Goal: Task Accomplishment & Management: Complete application form

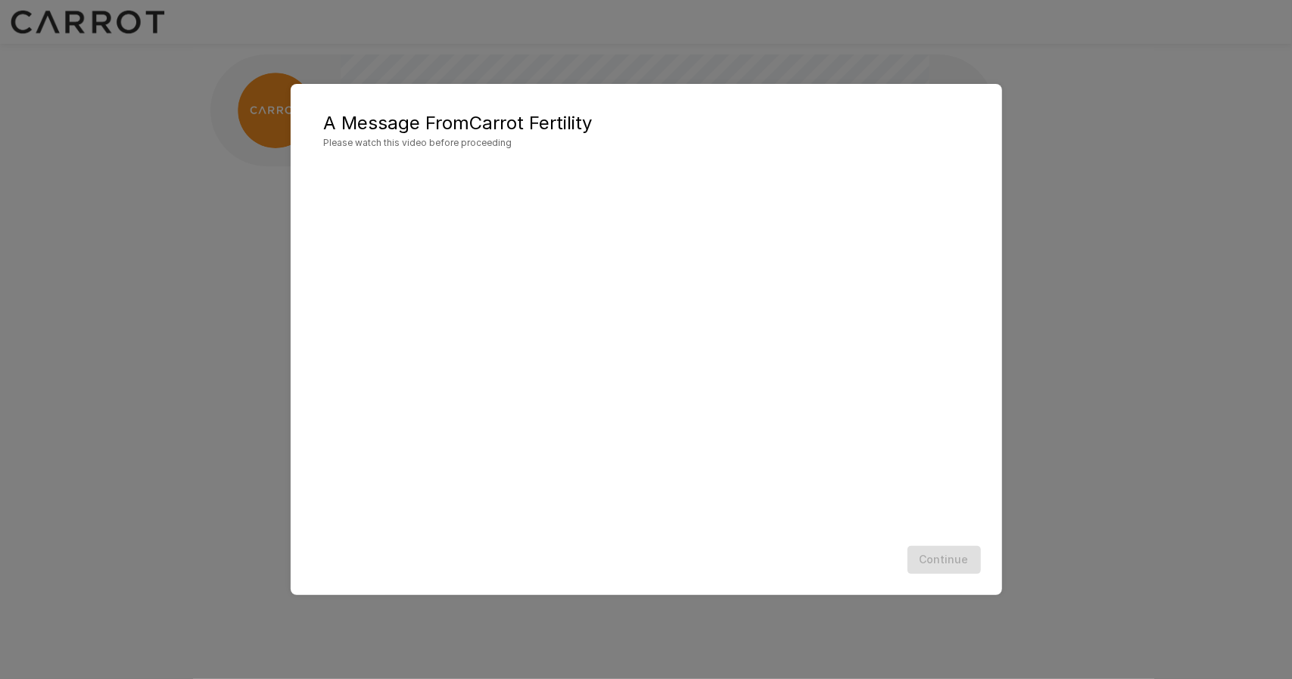
click at [941, 561] on div "Continue" at bounding box center [646, 560] width 681 height 40
click at [955, 562] on div "Continue" at bounding box center [646, 560] width 681 height 40
click at [976, 564] on div "Continue" at bounding box center [646, 560] width 681 height 40
click at [1079, 113] on div "A Message From Carrot Fertility Please watch this video before proceeding Conti…" at bounding box center [646, 339] width 1292 height 679
click at [949, 554] on button "Continue" at bounding box center [943, 560] width 73 height 28
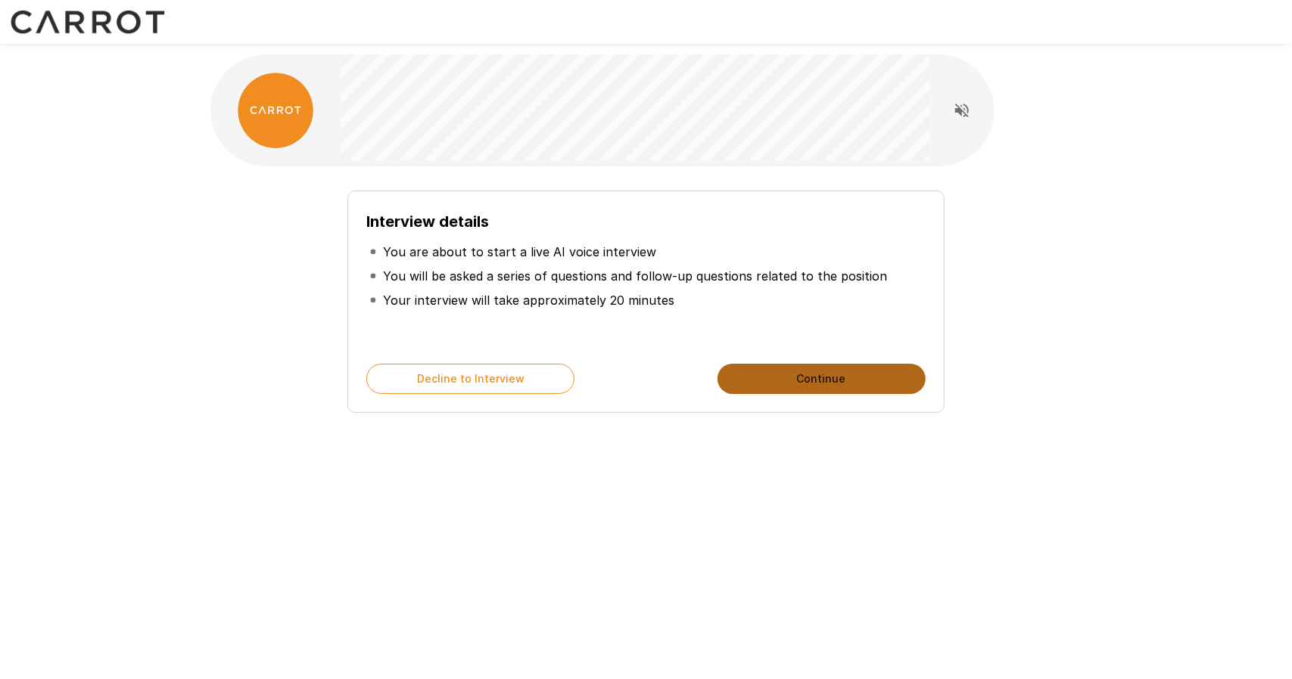
click at [798, 375] on button "Continue" at bounding box center [821, 379] width 208 height 30
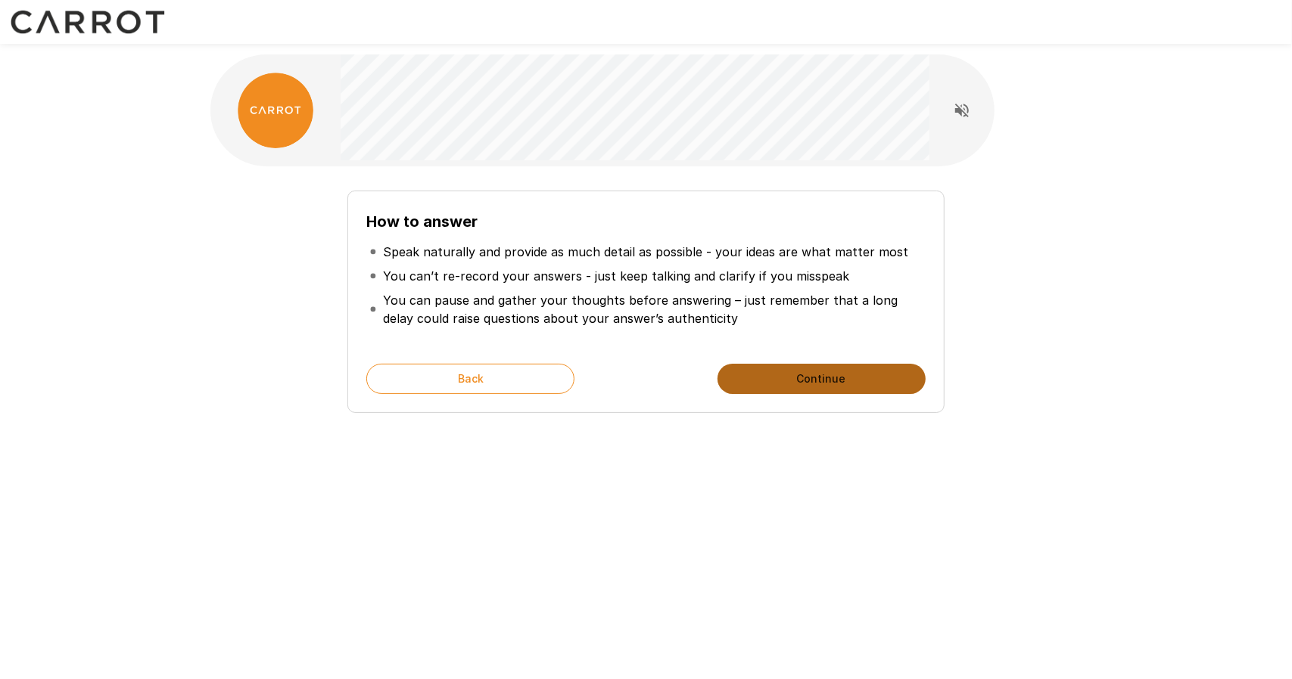
click at [798, 375] on button "Continue" at bounding box center [821, 379] width 208 height 30
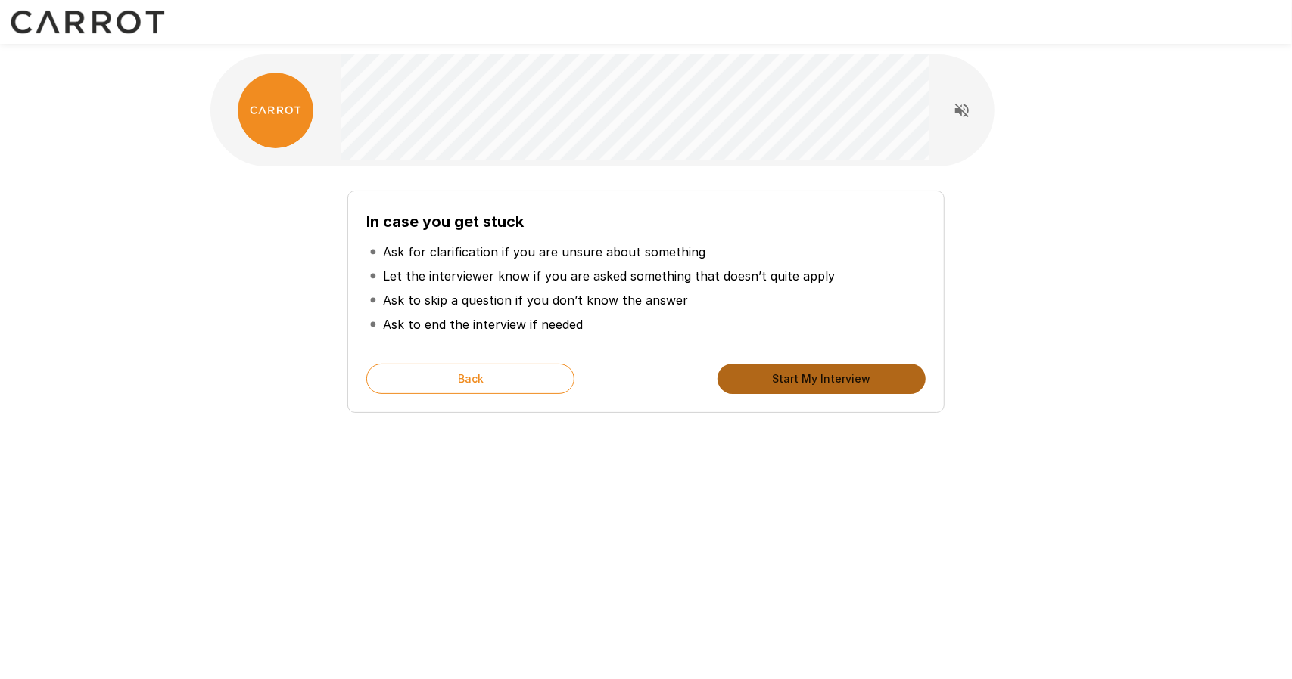
click at [798, 375] on button "Start My Interview" at bounding box center [821, 379] width 208 height 30
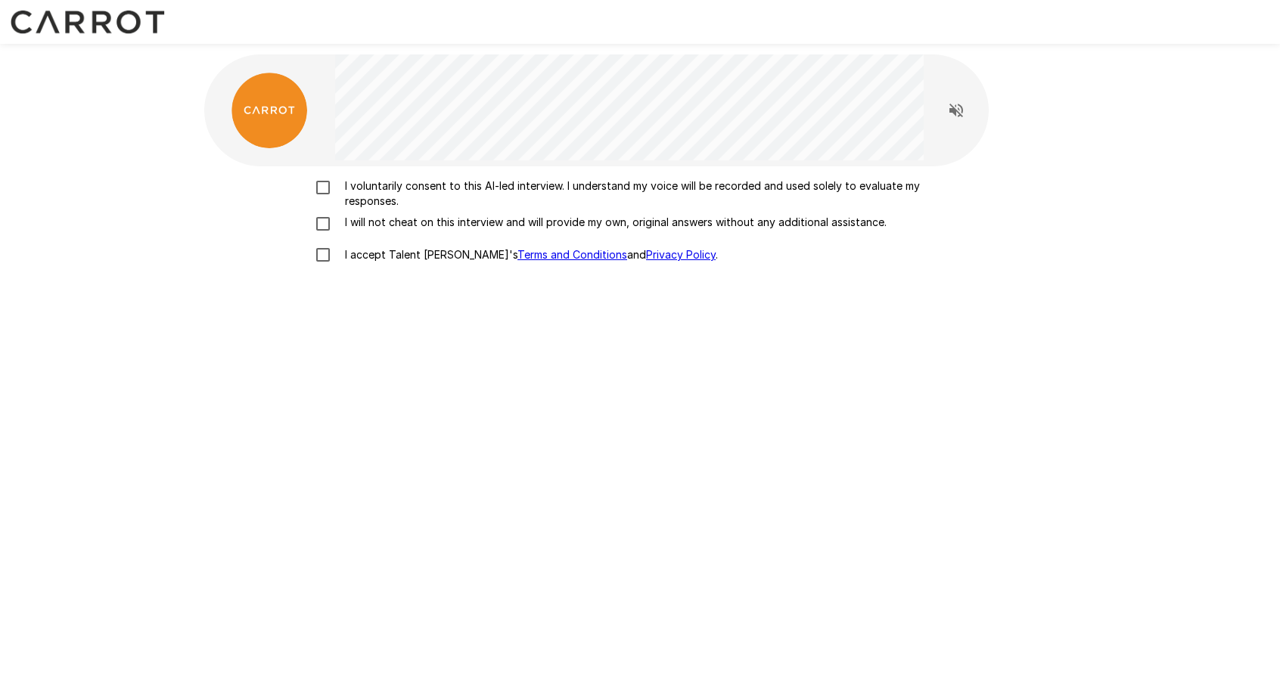
click at [369, 188] on p "I voluntarily consent to this AI-led interview. I understand my voice will be r…" at bounding box center [656, 194] width 634 height 30
click at [380, 220] on p "I will not cheat on this interview and will provide my own, original answers wi…" at bounding box center [613, 222] width 548 height 15
click at [378, 251] on p "I accept Talent Llama's Terms and Conditions and Privacy Policy ." at bounding box center [528, 254] width 379 height 15
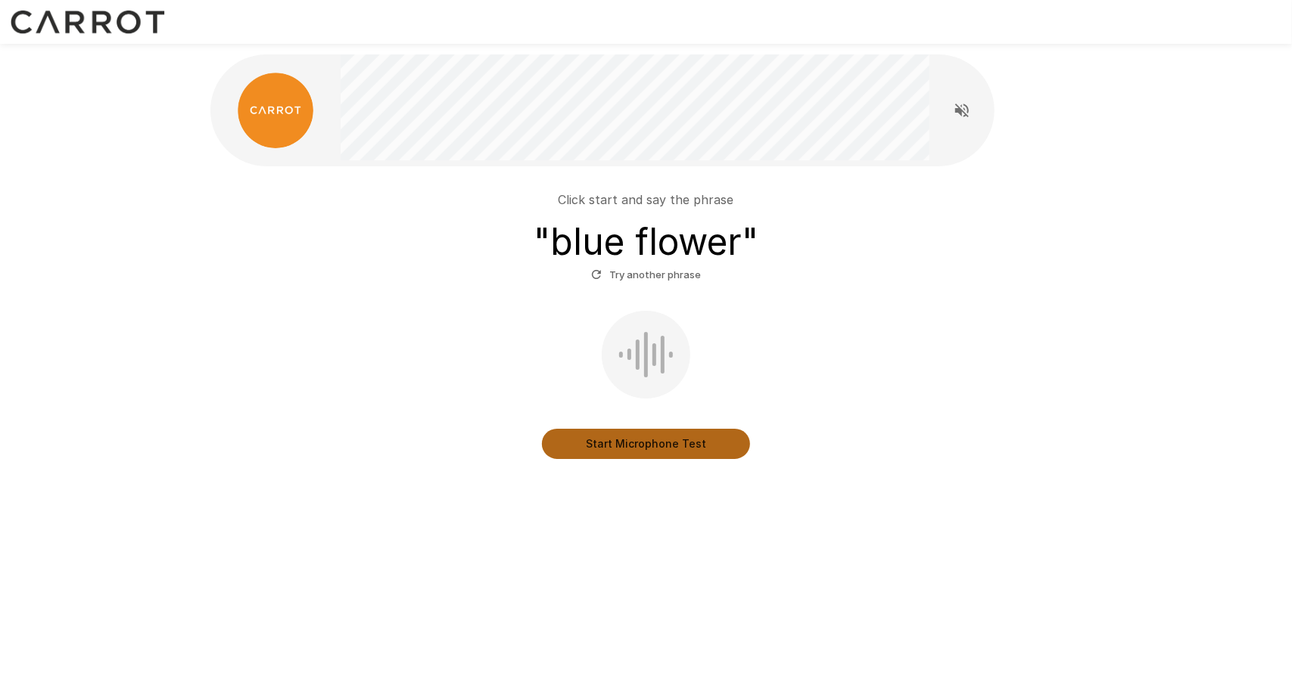
click at [633, 434] on button "Start Microphone Test" at bounding box center [646, 444] width 208 height 30
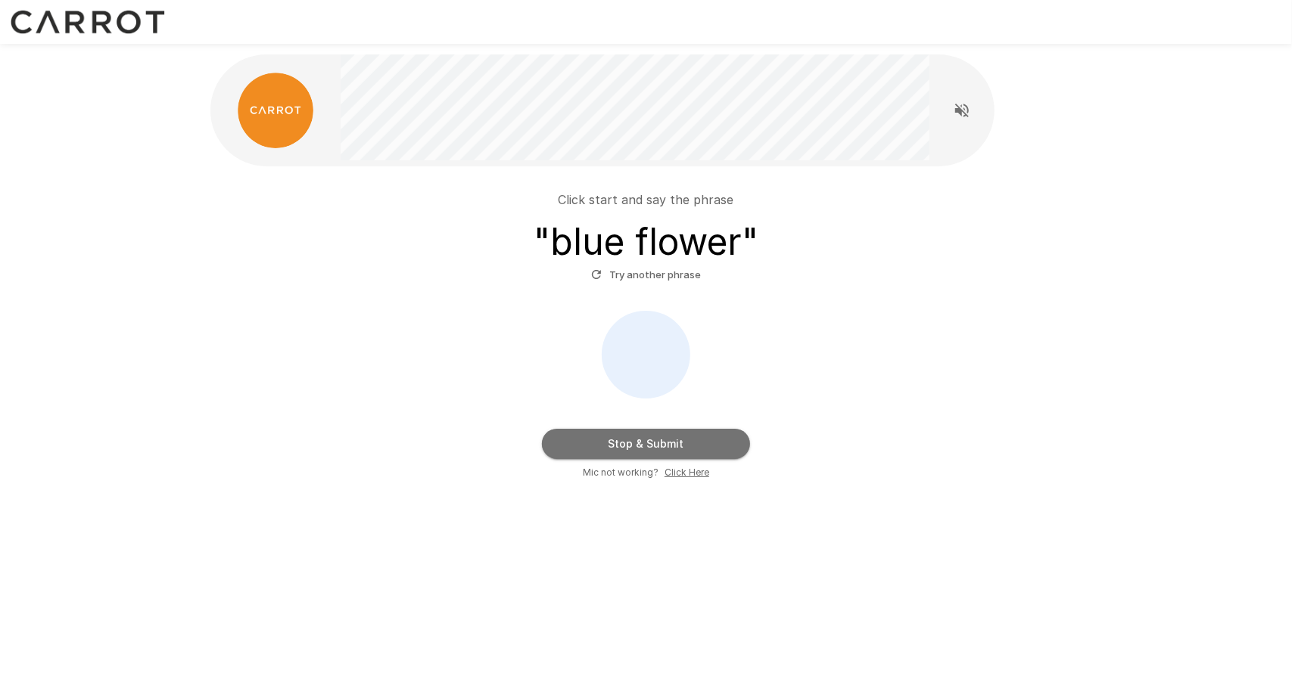
click at [685, 447] on button "Stop & Submit" at bounding box center [646, 444] width 208 height 30
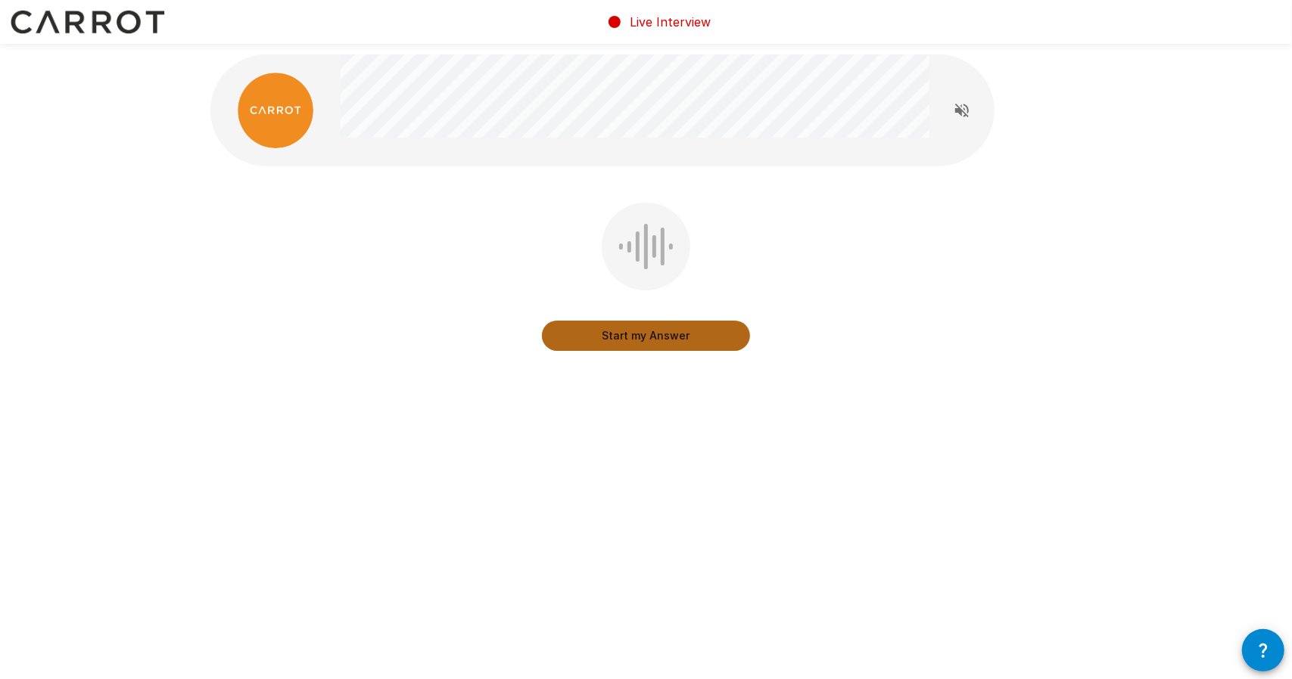
click at [676, 337] on button "Start my Answer" at bounding box center [646, 336] width 208 height 30
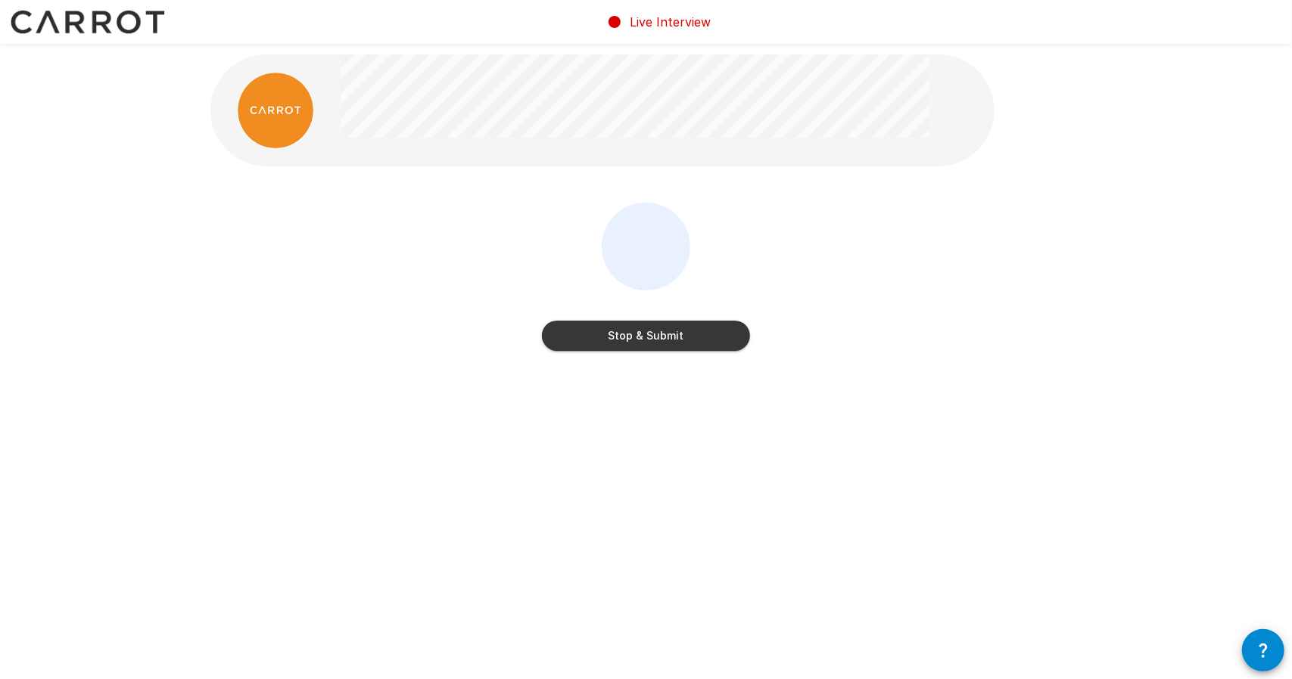
click at [687, 338] on button "Stop & Submit" at bounding box center [646, 336] width 208 height 30
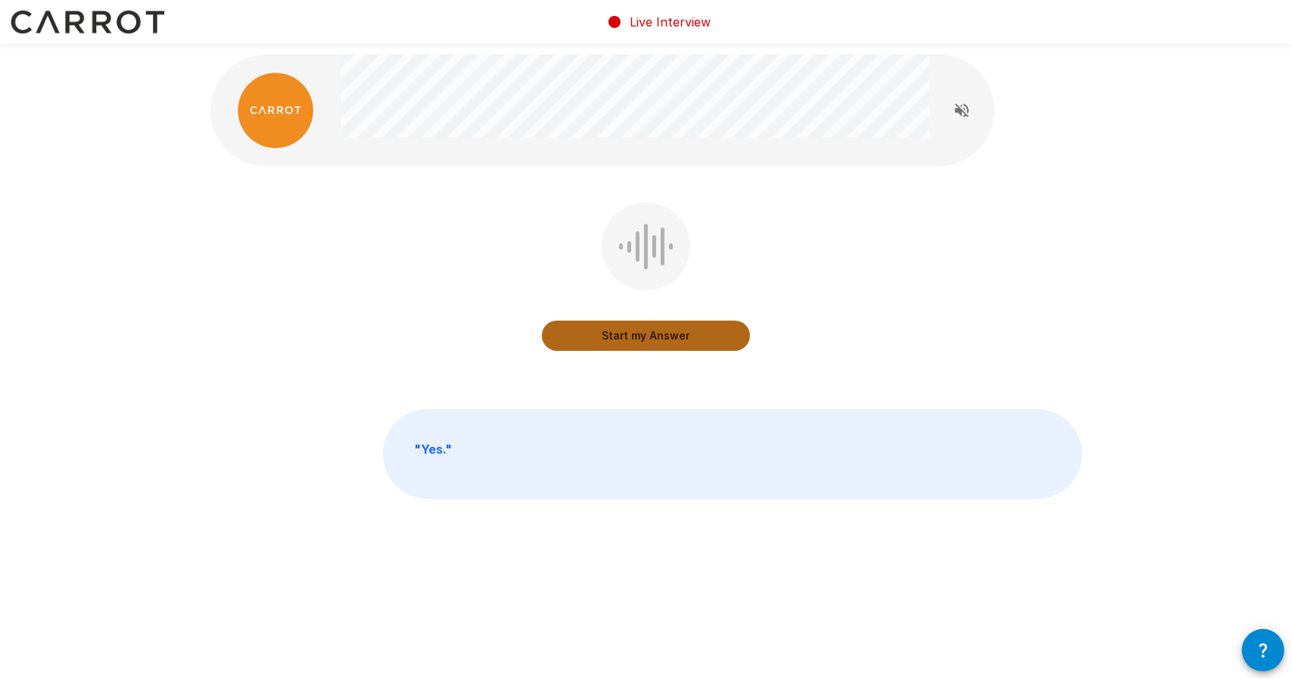
click at [687, 338] on button "Start my Answer" at bounding box center [646, 336] width 208 height 30
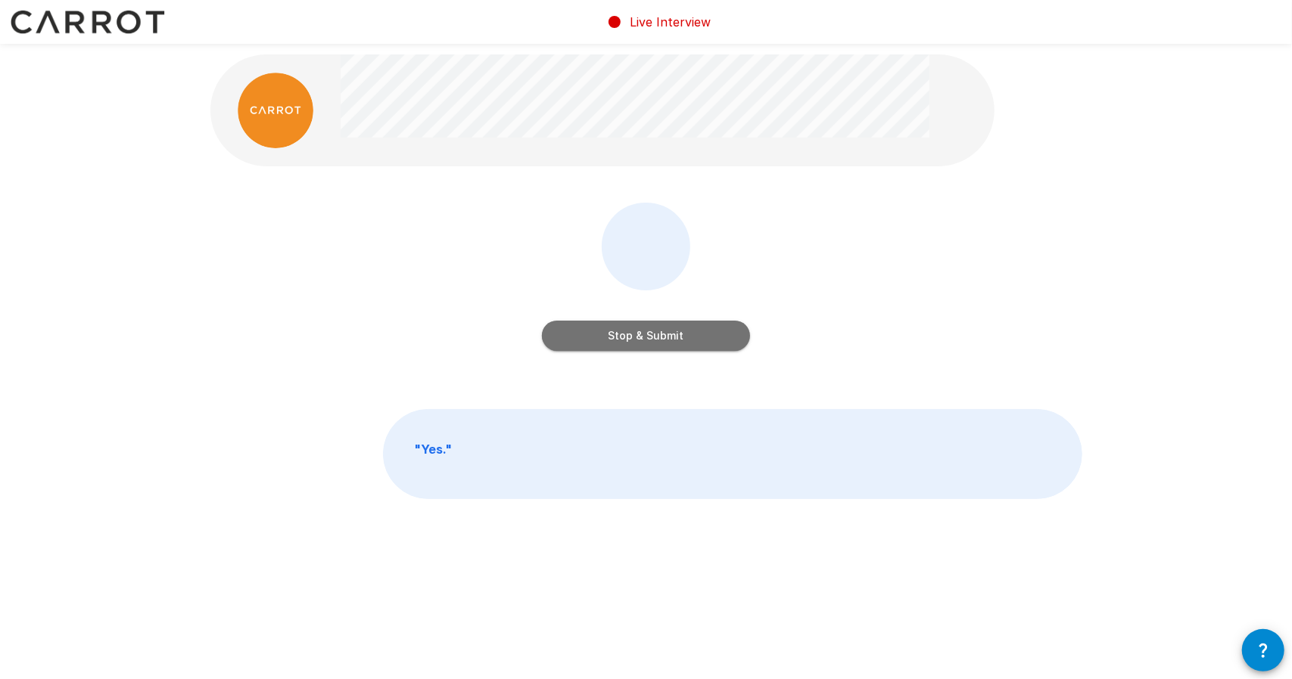
click at [692, 344] on button "Stop & Submit" at bounding box center [646, 336] width 208 height 30
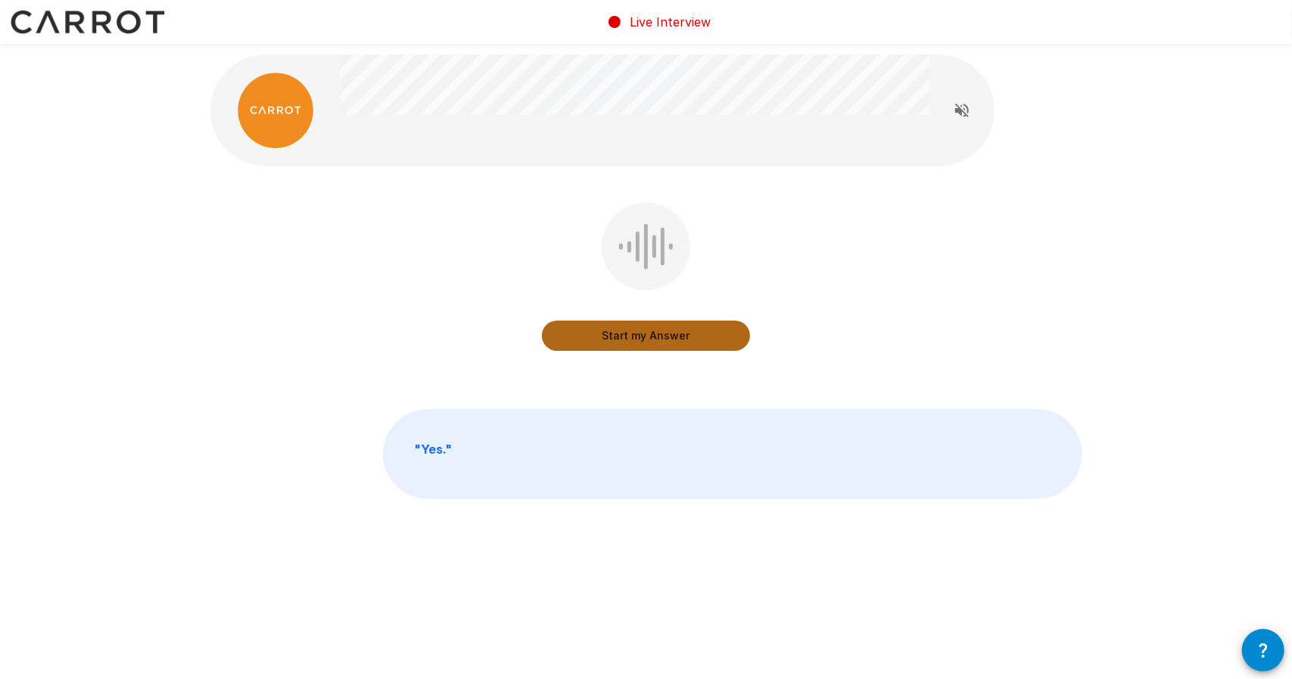
click at [692, 344] on button "Start my Answer" at bounding box center [646, 336] width 208 height 30
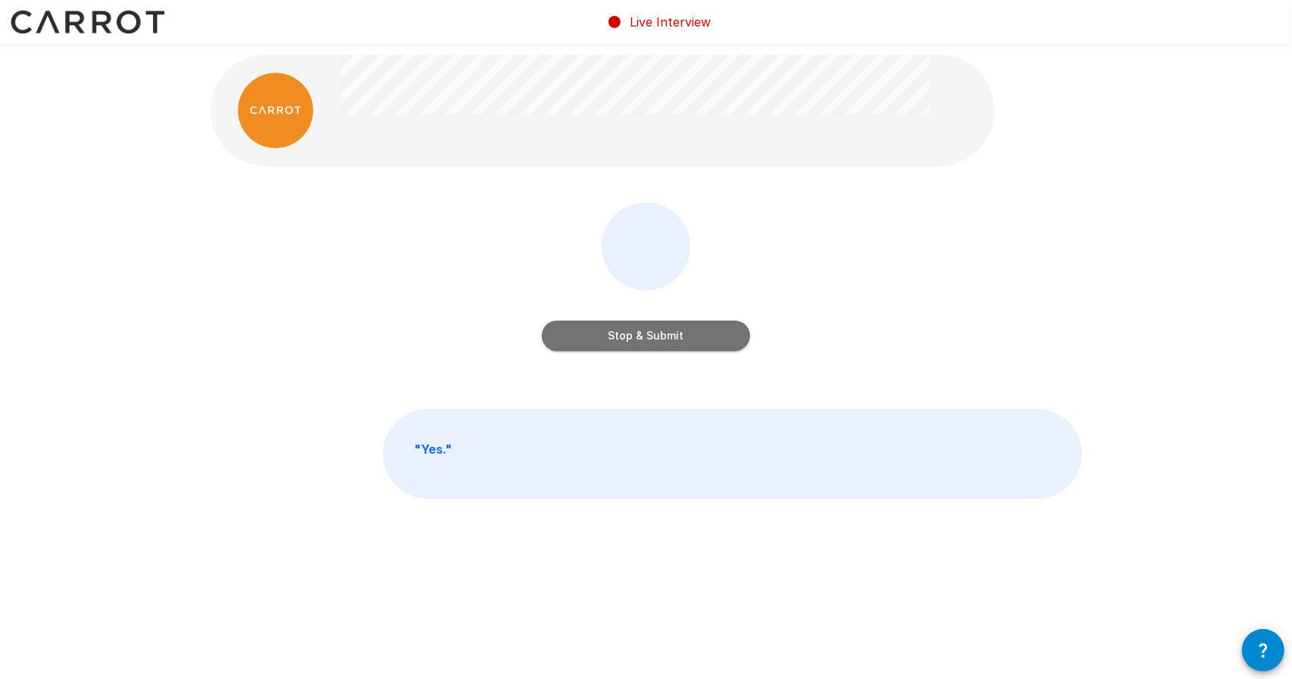
click at [702, 338] on button "Stop & Submit" at bounding box center [646, 336] width 208 height 30
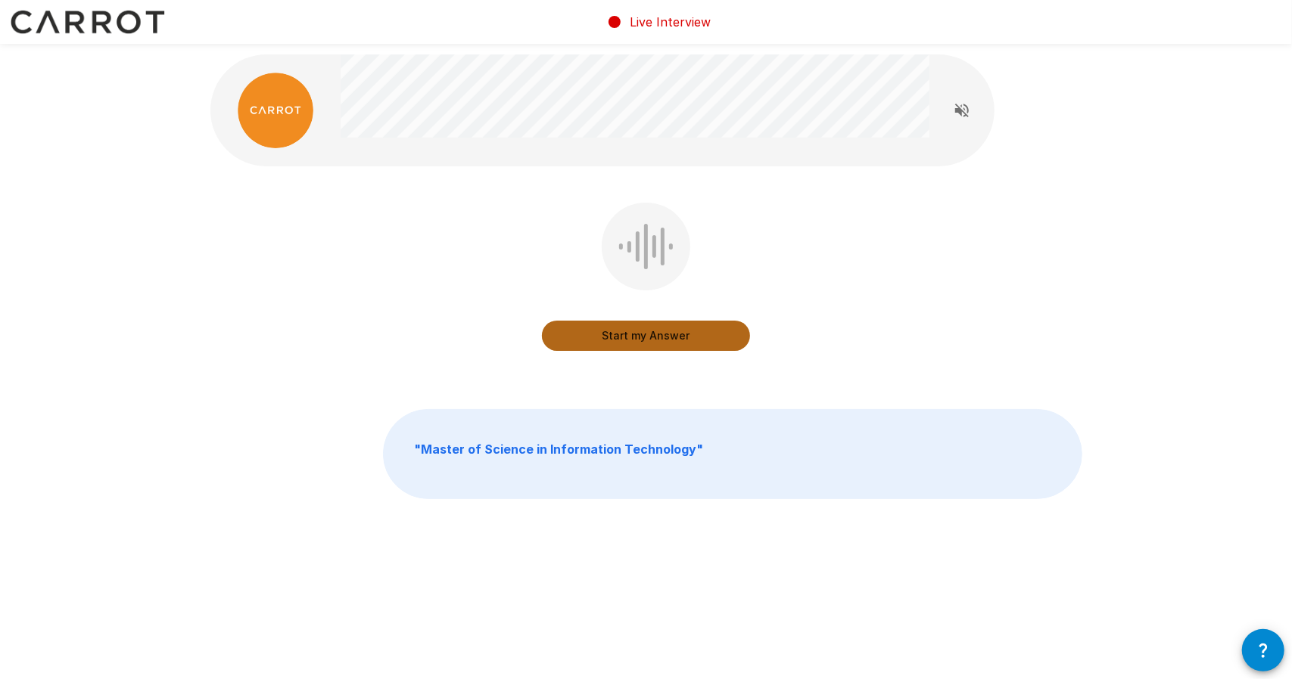
click at [702, 338] on button "Start my Answer" at bounding box center [646, 336] width 208 height 30
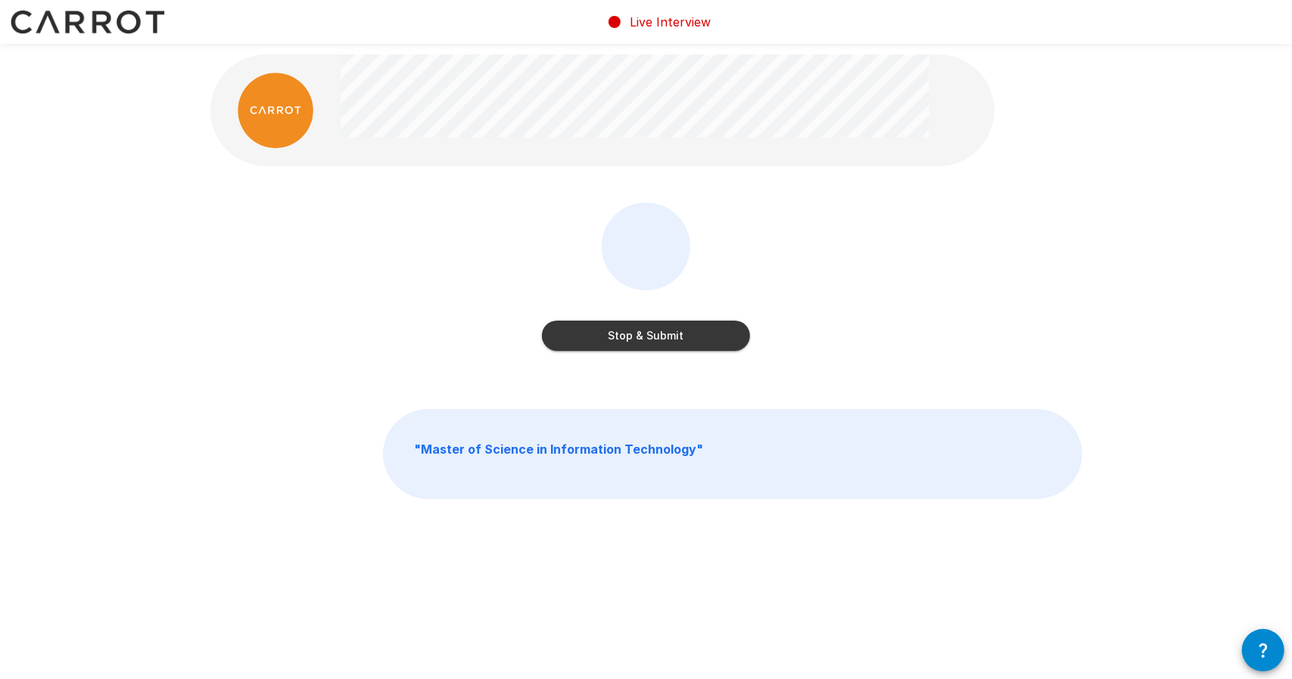
click at [702, 338] on button "Stop & Submit" at bounding box center [646, 336] width 208 height 30
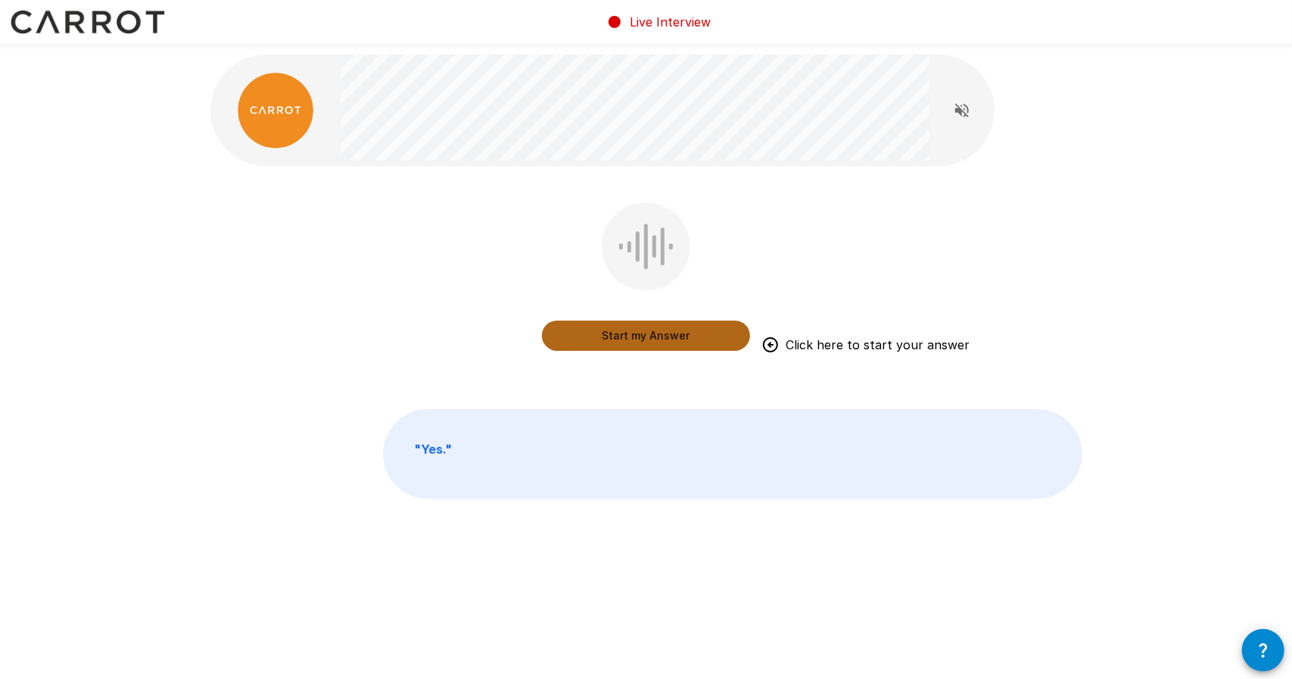
click at [611, 337] on button "Start my Answer" at bounding box center [646, 336] width 208 height 30
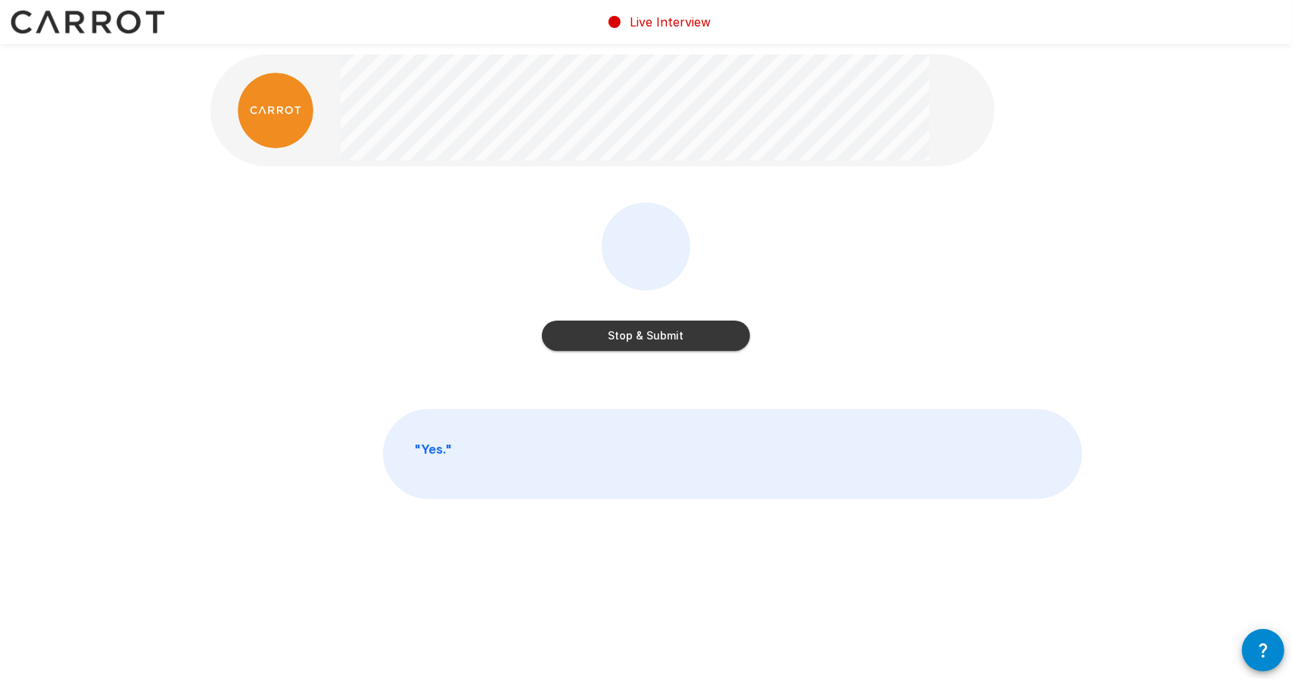
click at [640, 328] on button "Stop & Submit" at bounding box center [646, 336] width 208 height 30
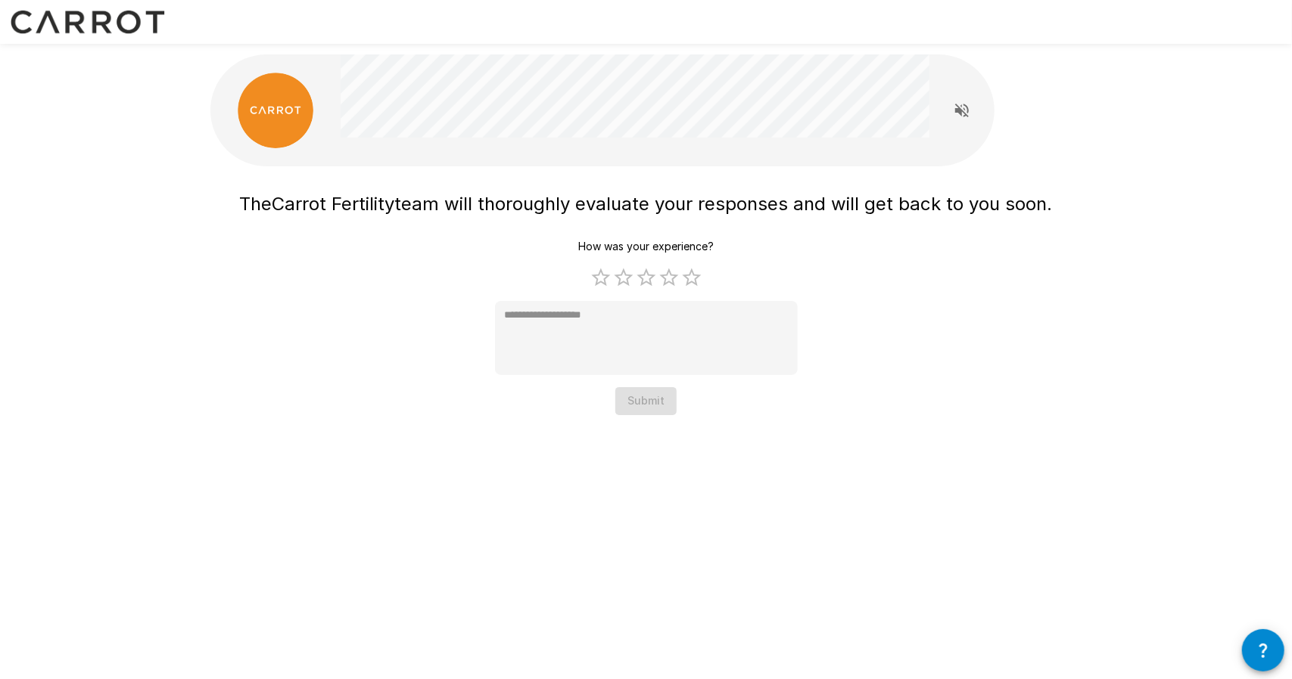
click at [654, 402] on div "How was your experience? 1 Star 2 Stars 3 Stars 4 Stars 5 Stars Empty * Submit" at bounding box center [646, 324] width 303 height 182
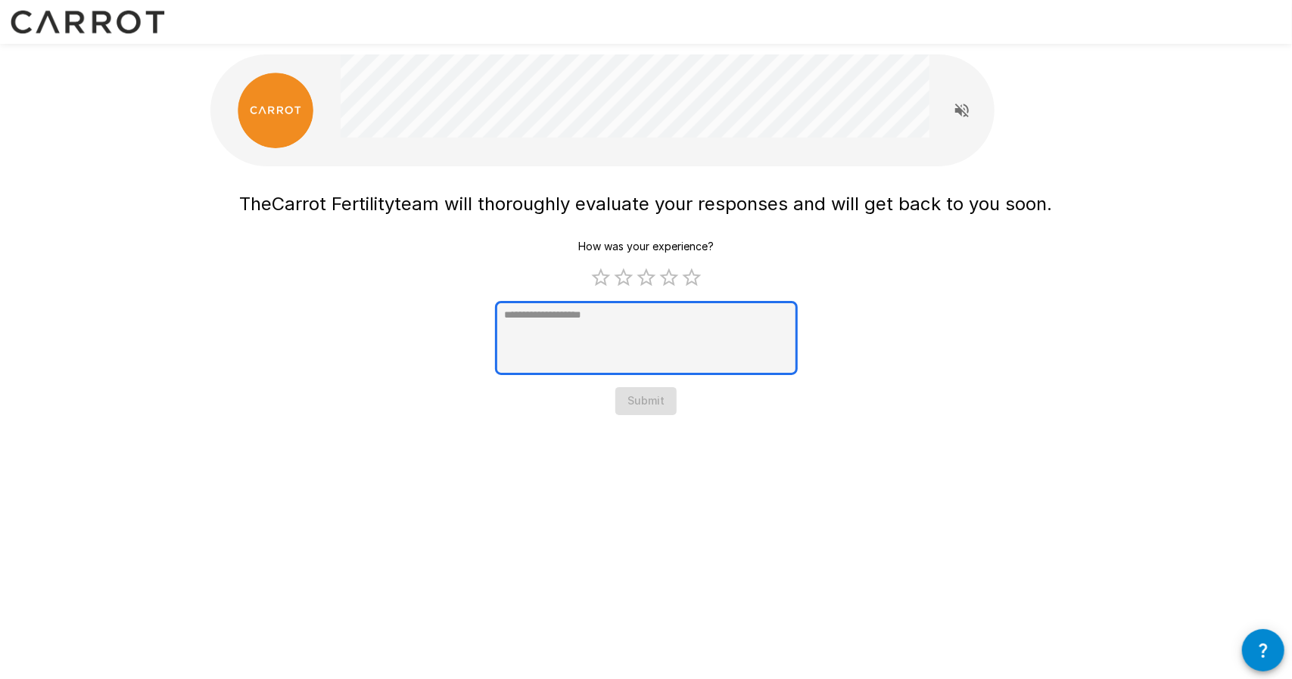
click at [673, 343] on textarea at bounding box center [646, 338] width 303 height 74
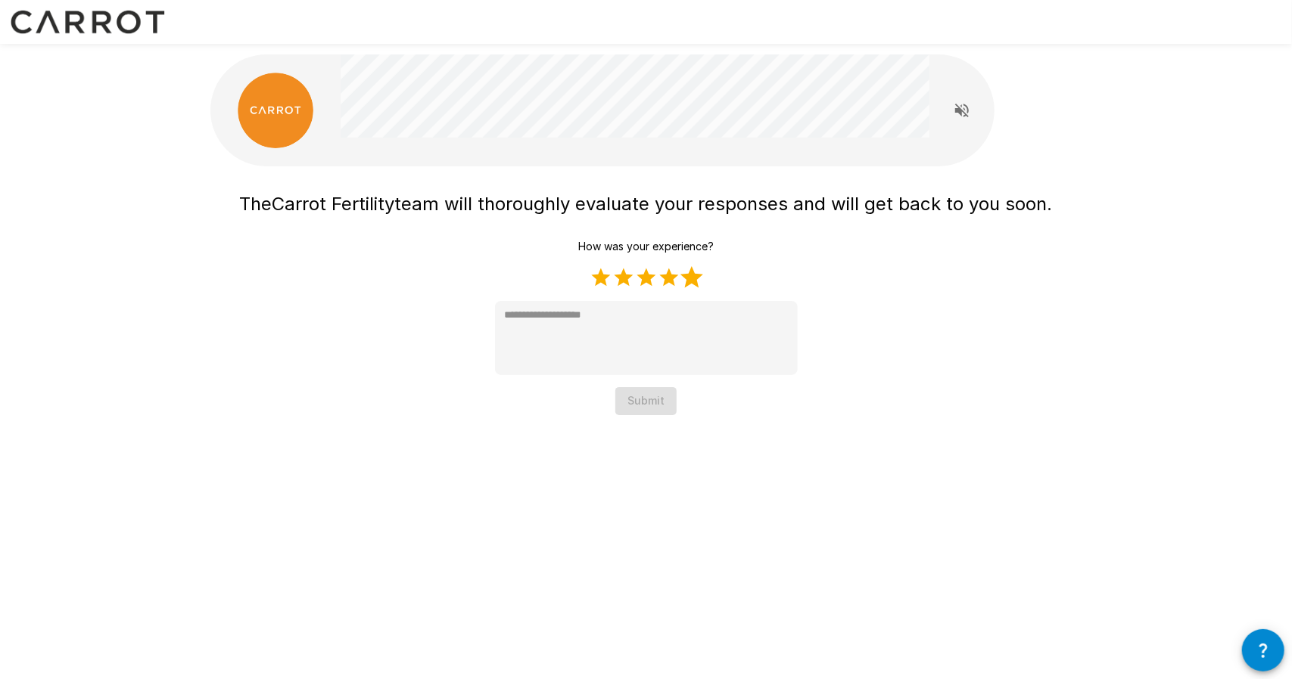
click at [696, 281] on label "5 Stars" at bounding box center [691, 277] width 23 height 23
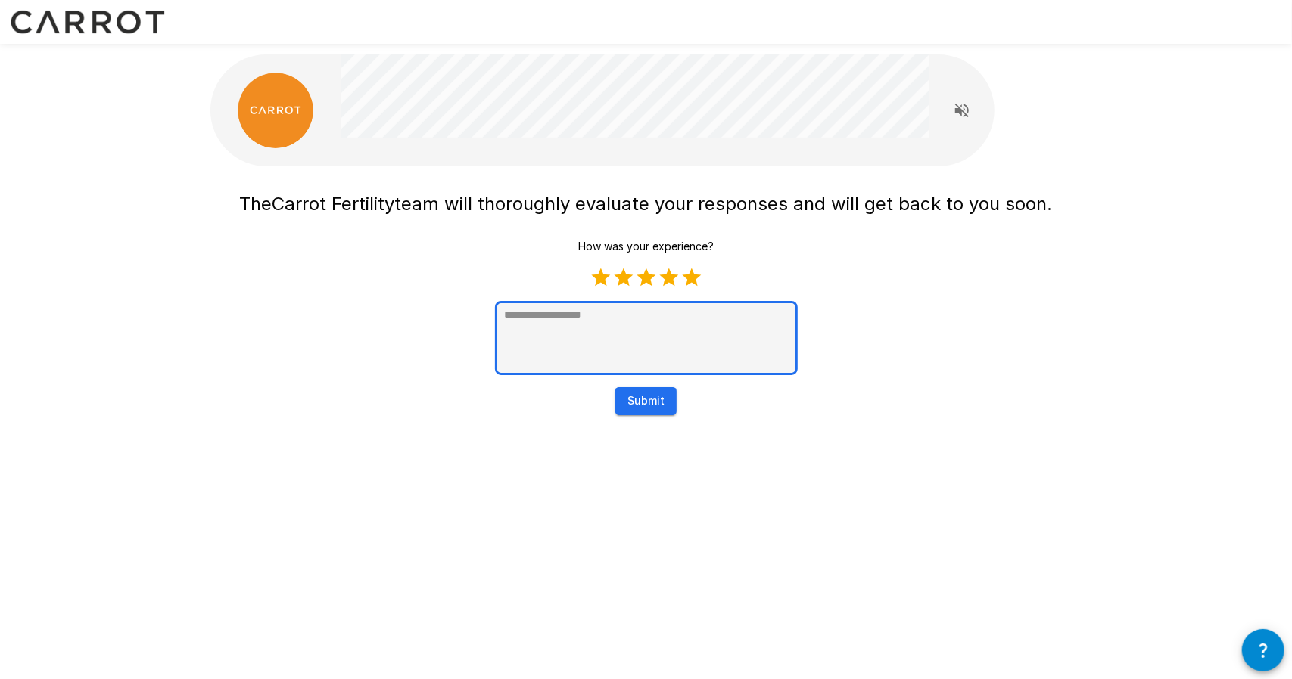
type textarea "*"
click at [664, 328] on textarea at bounding box center [646, 338] width 303 height 74
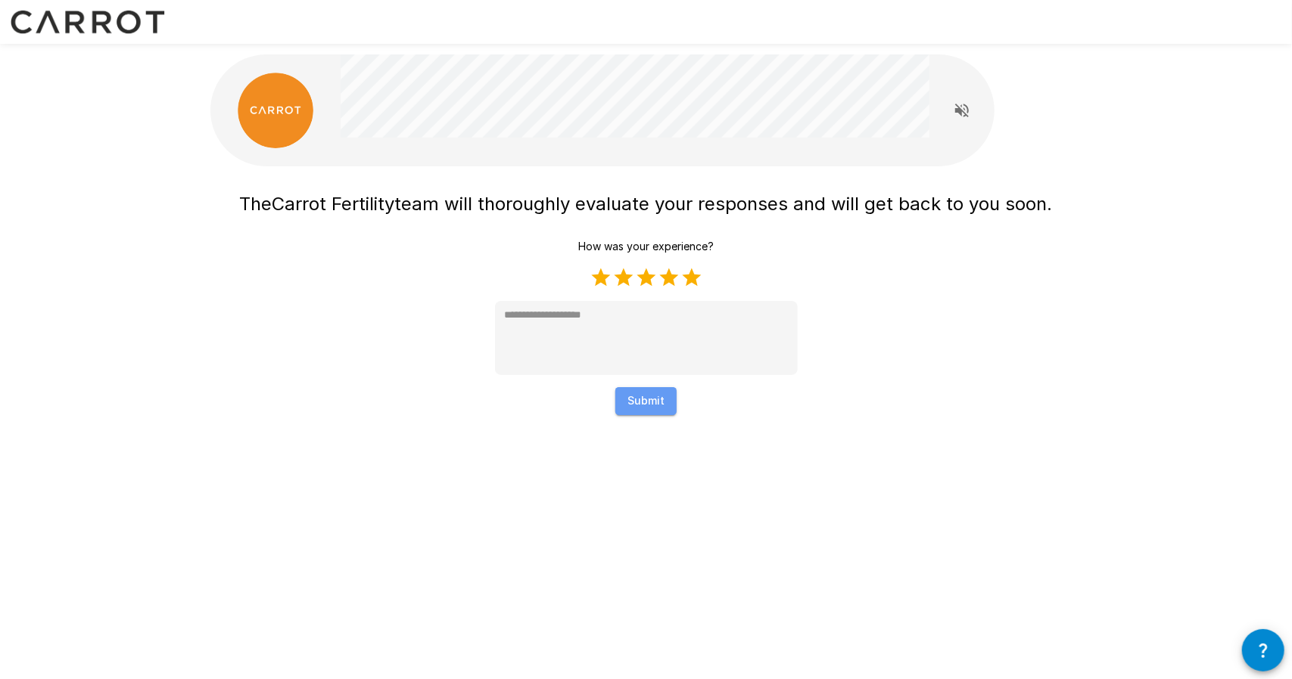
click at [663, 395] on button "Submit" at bounding box center [645, 401] width 61 height 28
